Goal: Check status: Check status

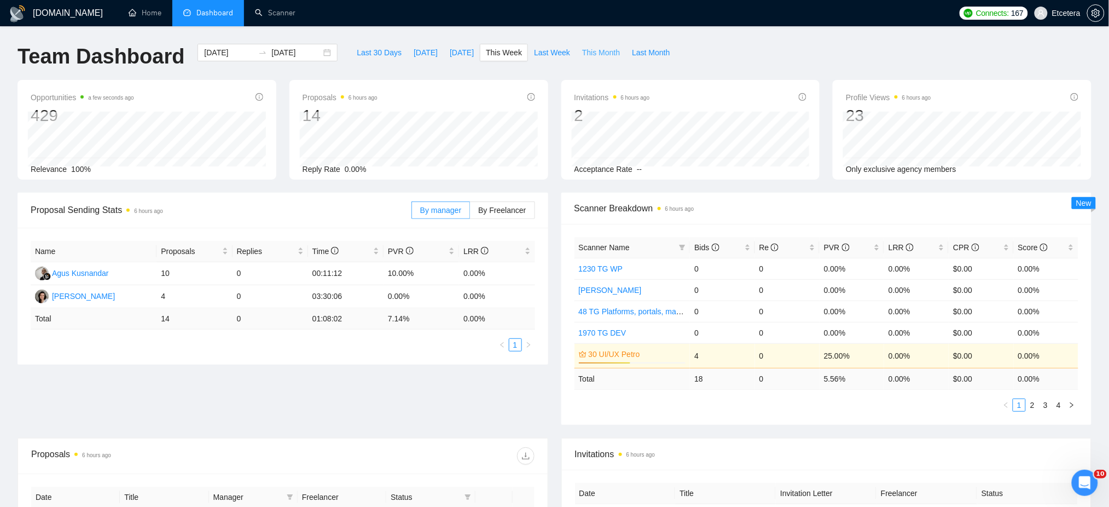
click at [593, 56] on span "This Month" at bounding box center [601, 53] width 38 height 12
type input "2025-10-01"
type input "2025-10-31"
